Goal: Information Seeking & Learning: Find specific fact

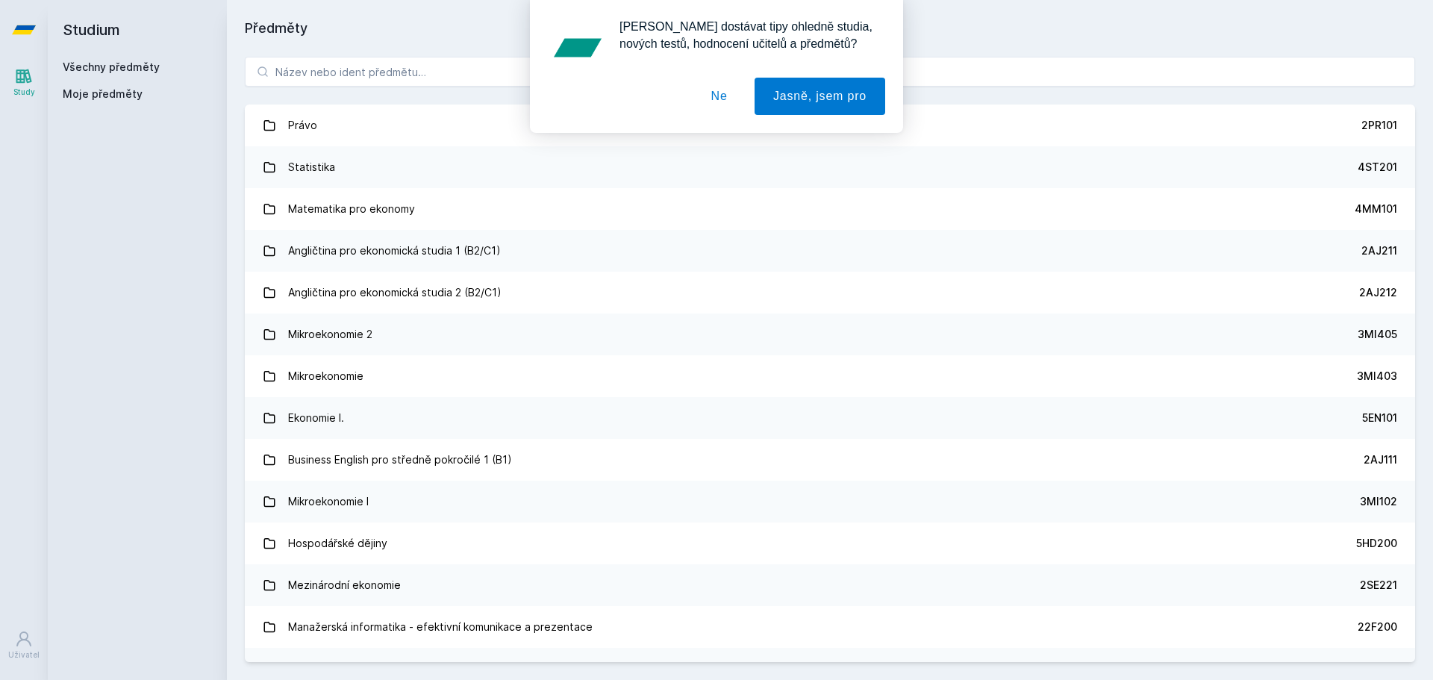
click at [440, 71] on div "[PERSON_NAME] dostávat tipy ohledně studia, nových testů, hodnocení učitelů a p…" at bounding box center [716, 66] width 1433 height 133
click at [413, 78] on div "[PERSON_NAME] dostávat tipy ohledně studia, nových testů, hodnocení učitelů a p…" at bounding box center [716, 66] width 1433 height 133
click at [725, 99] on button "Ne" at bounding box center [720, 96] width 54 height 37
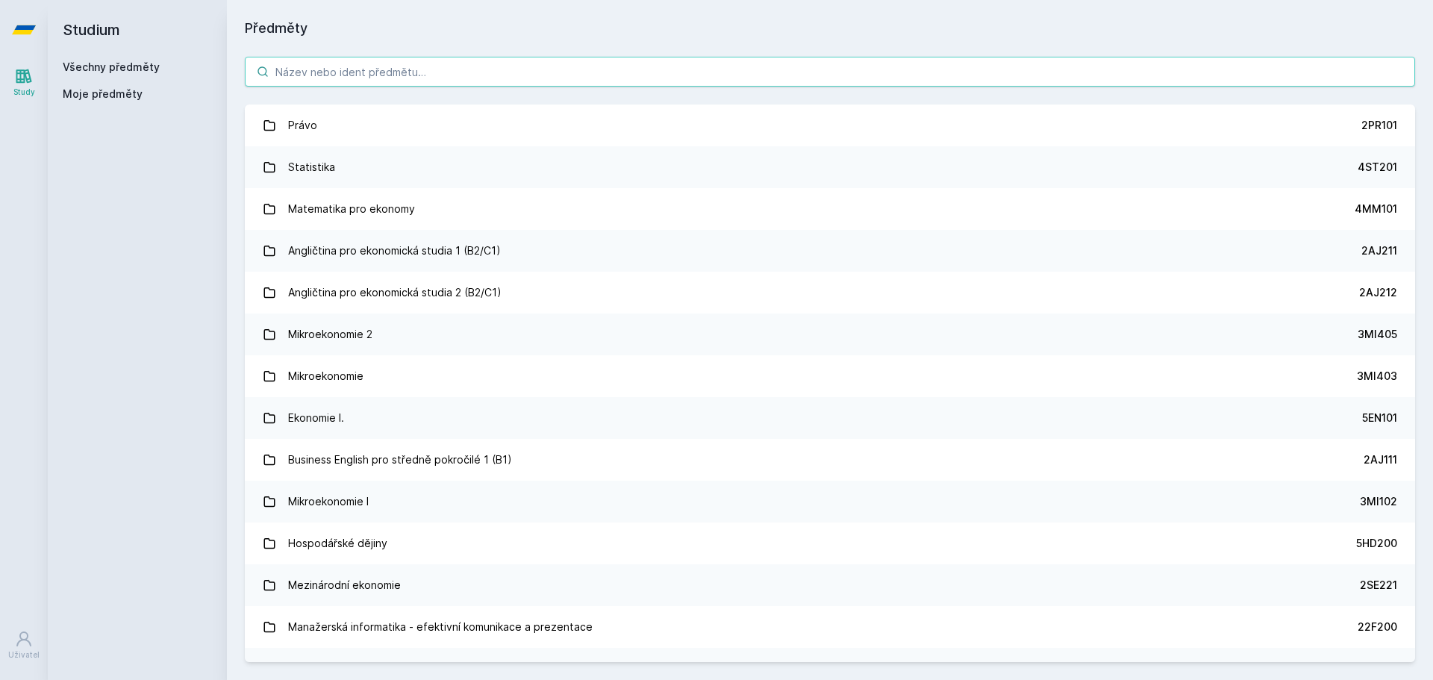
click at [437, 77] on input "search" at bounding box center [830, 72] width 1170 height 30
paste input "1MT400"
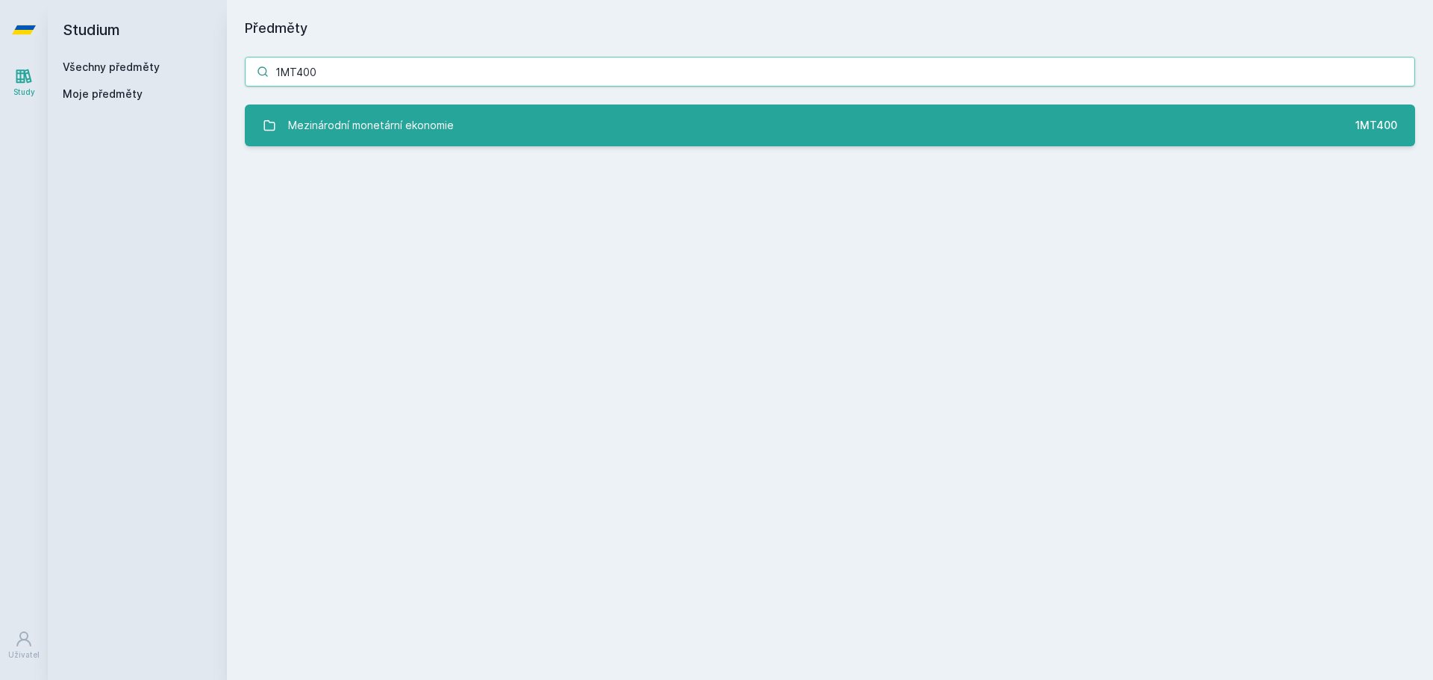
type input "1MT400"
click at [391, 123] on div "Mezinárodní monetární ekonomie" at bounding box center [371, 125] width 166 height 30
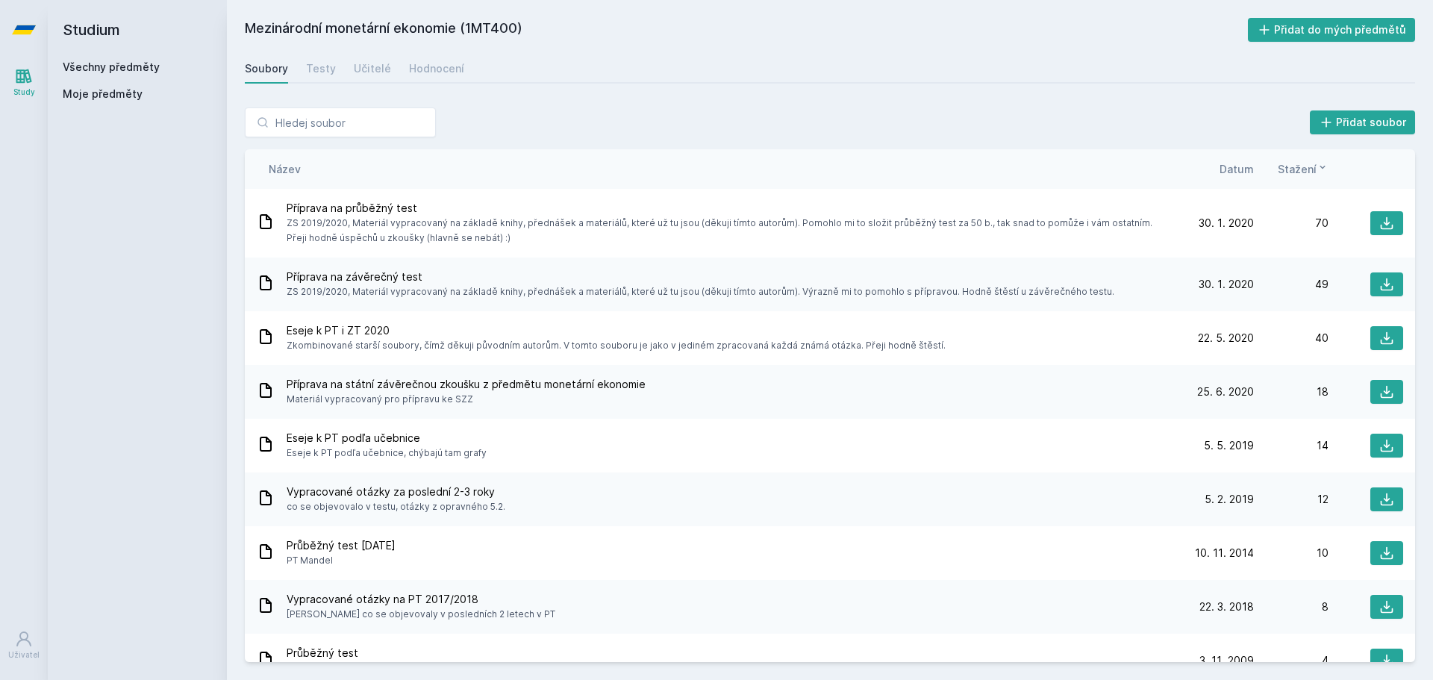
click at [1238, 170] on span "Datum" at bounding box center [1236, 169] width 34 height 16
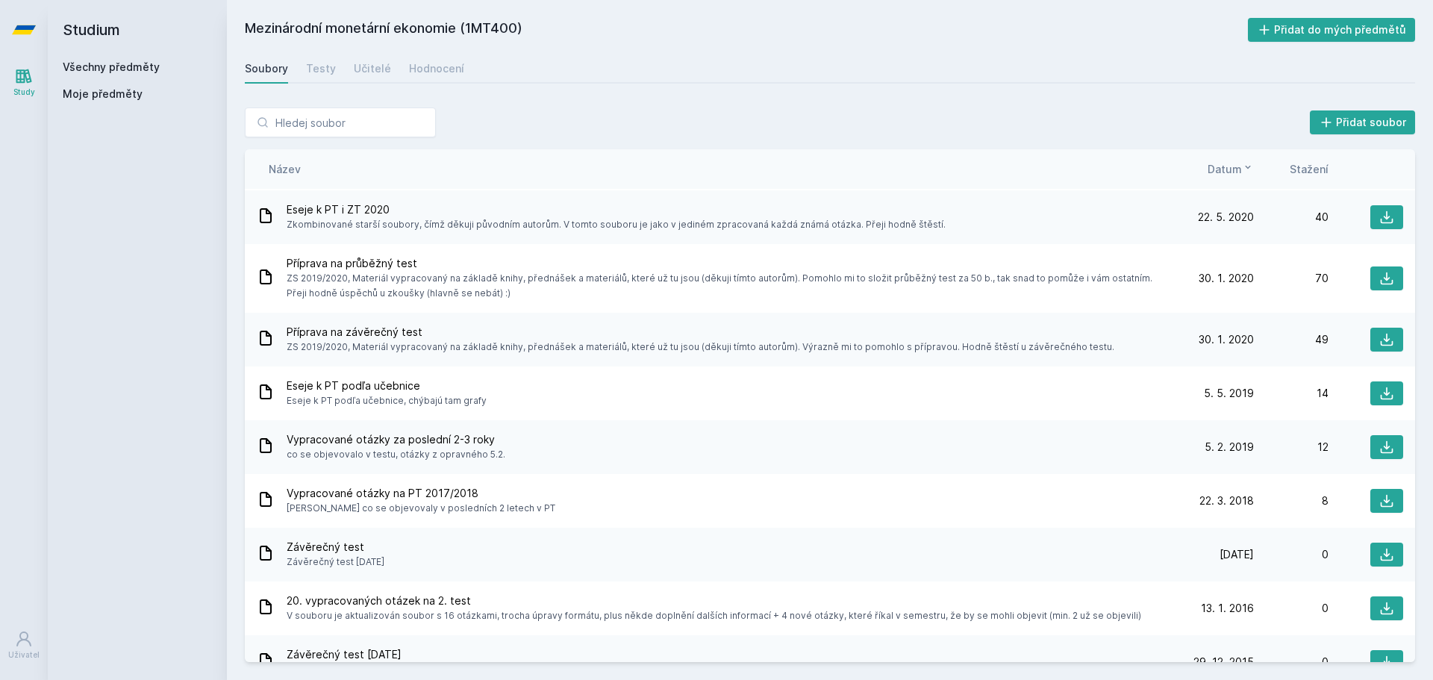
scroll to position [75, 0]
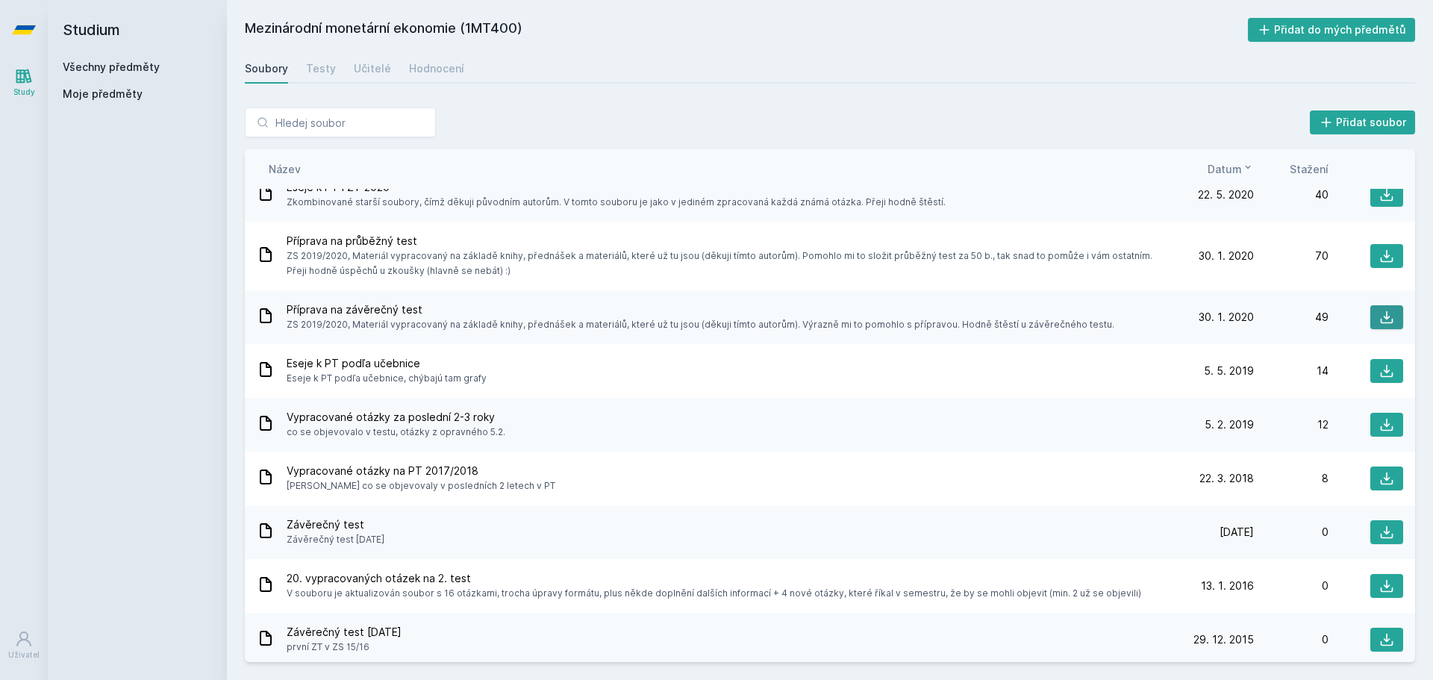
click at [1379, 319] on icon at bounding box center [1386, 317] width 15 height 15
